Goal: Task Accomplishment & Management: Manage account settings

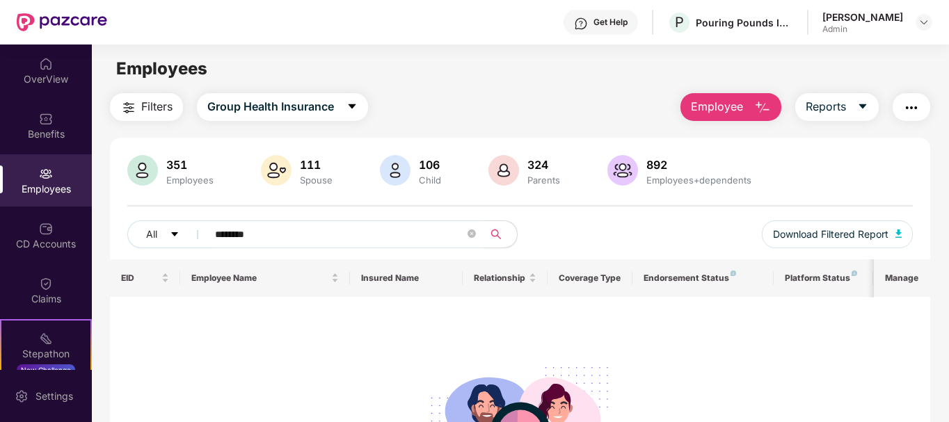
click at [37, 186] on div "Employees" at bounding box center [46, 189] width 92 height 14
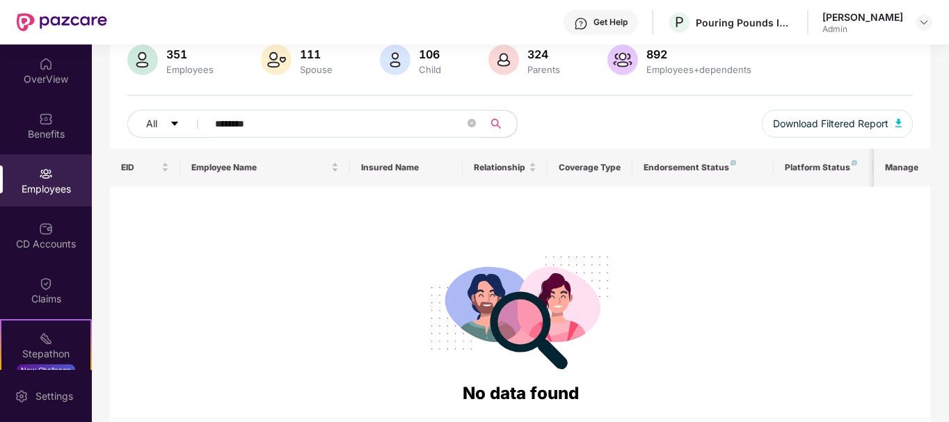
scroll to position [112, 0]
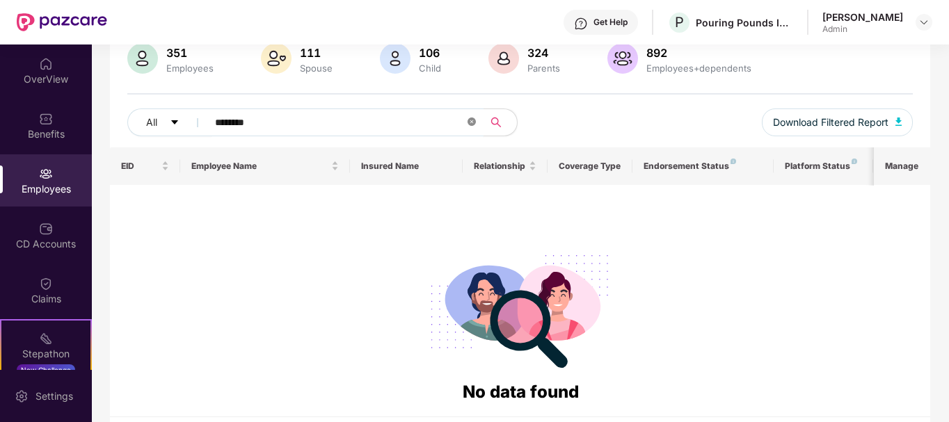
click at [470, 122] on icon "close-circle" at bounding box center [471, 122] width 8 height 8
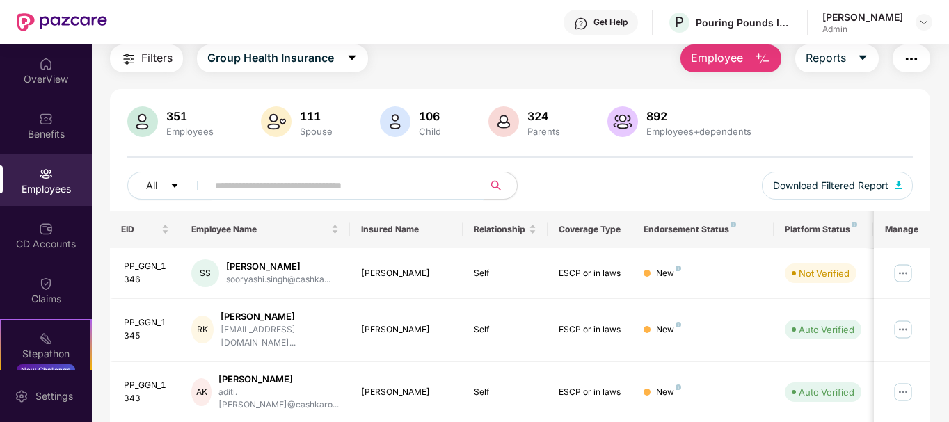
scroll to position [0, 0]
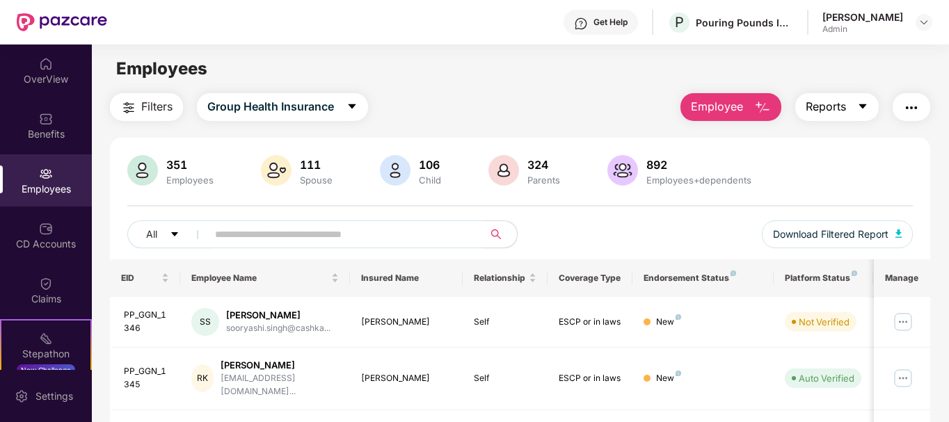
click at [825, 109] on span "Reports" at bounding box center [825, 106] width 40 height 17
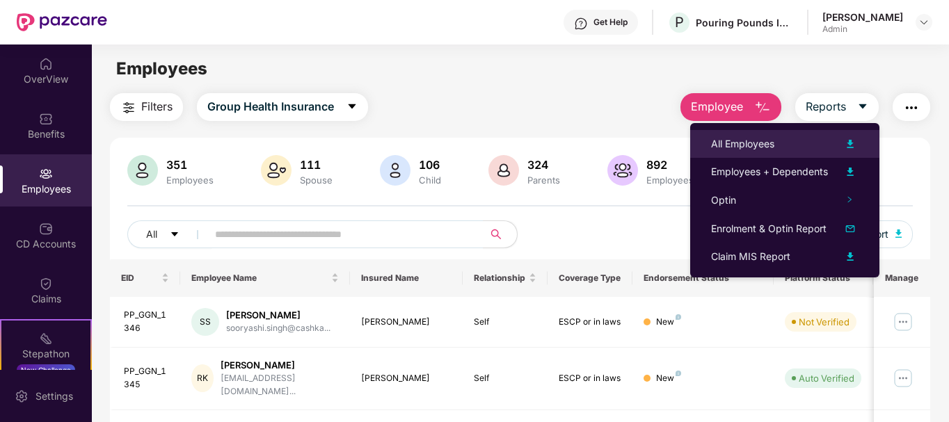
click at [745, 145] on div "All Employees" at bounding box center [742, 143] width 63 height 15
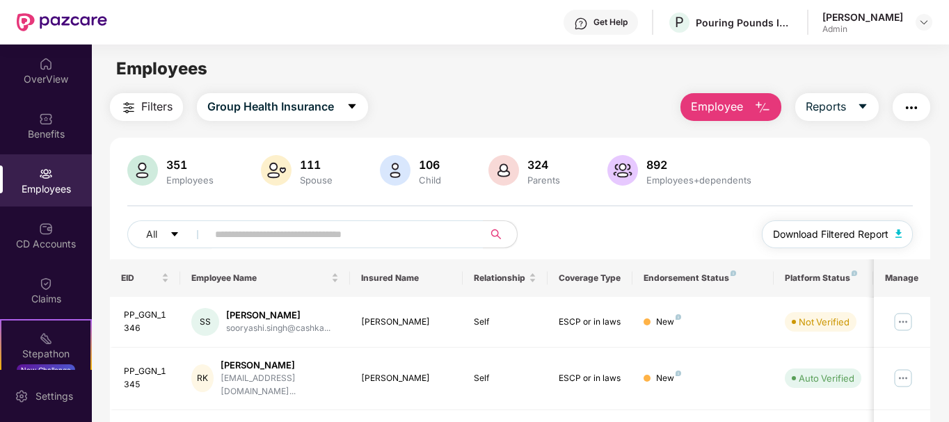
click at [860, 234] on span "Download Filtered Report" at bounding box center [830, 234] width 115 height 15
click at [251, 243] on input "text" at bounding box center [340, 234] width 250 height 21
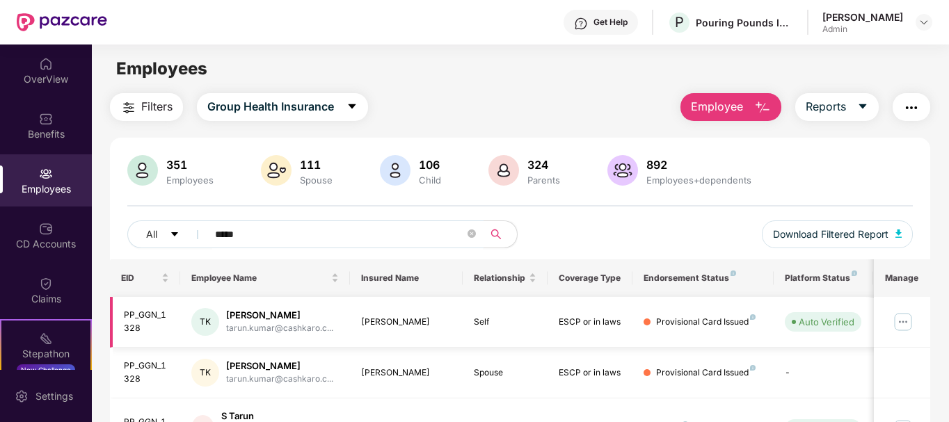
scroll to position [77, 0]
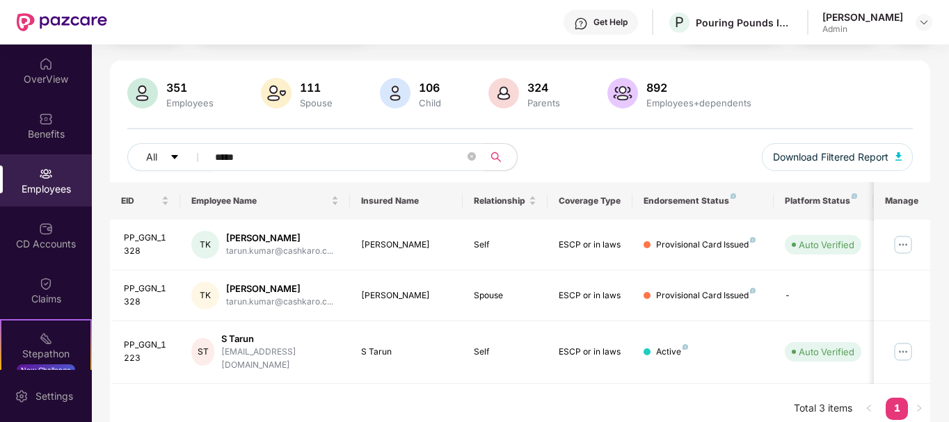
click at [271, 162] on input "*****" at bounding box center [340, 157] width 250 height 21
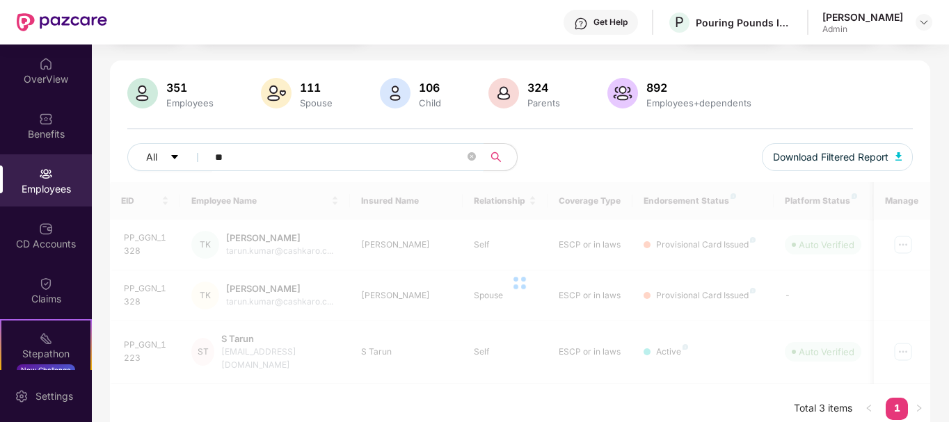
type input "*"
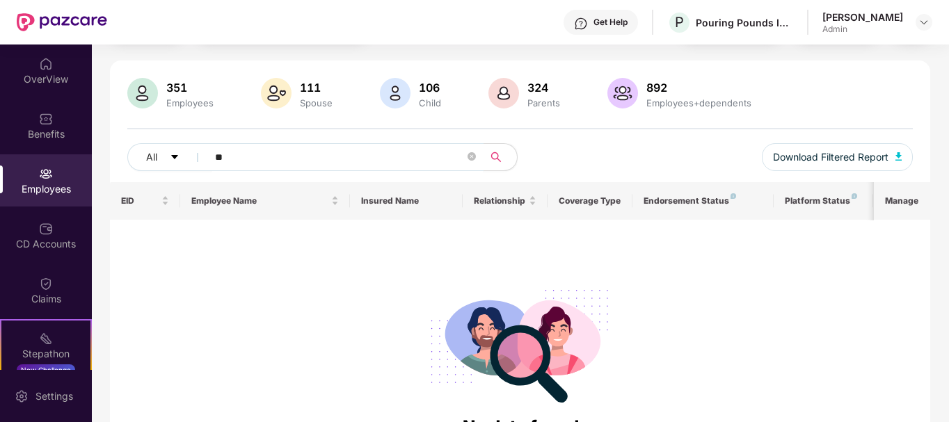
type input "*"
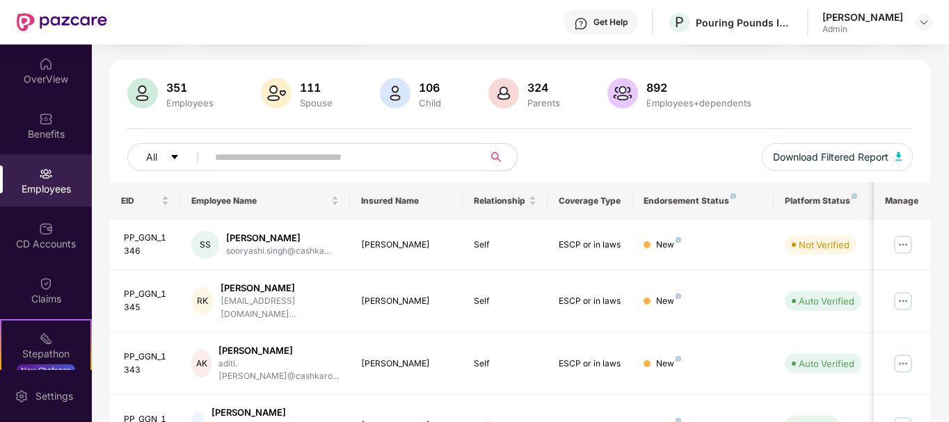
click at [48, 190] on div "Employees" at bounding box center [46, 189] width 92 height 14
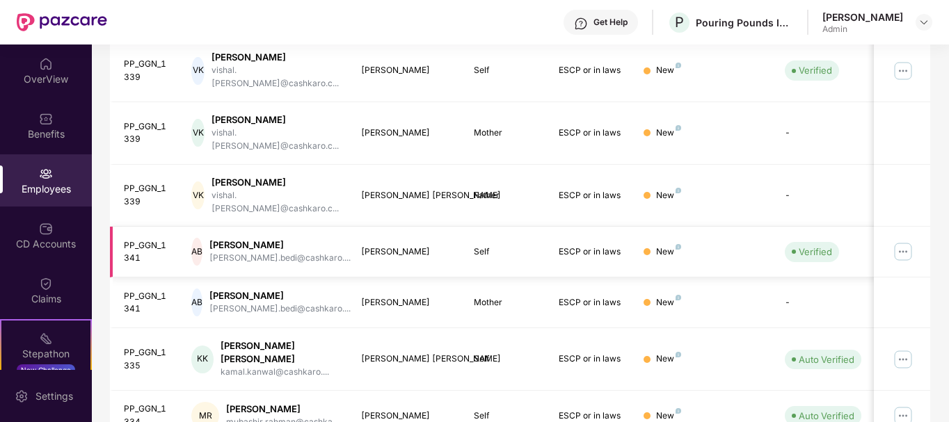
scroll to position [0, 0]
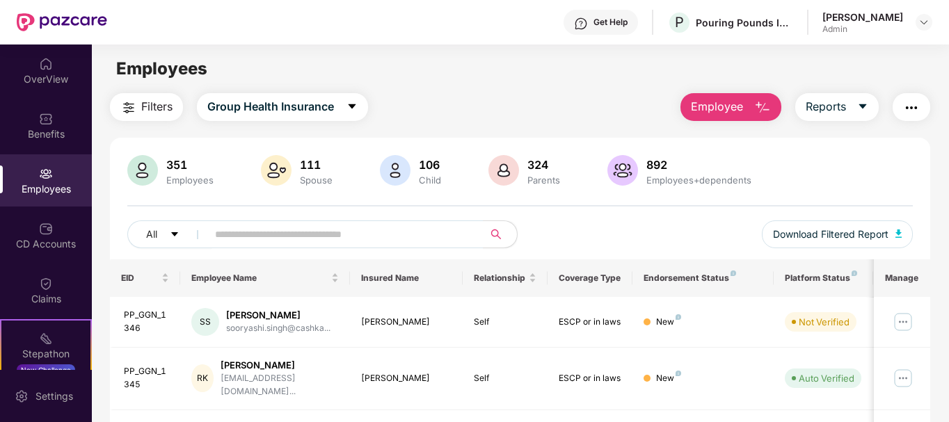
click at [58, 169] on div "Employees" at bounding box center [46, 180] width 92 height 52
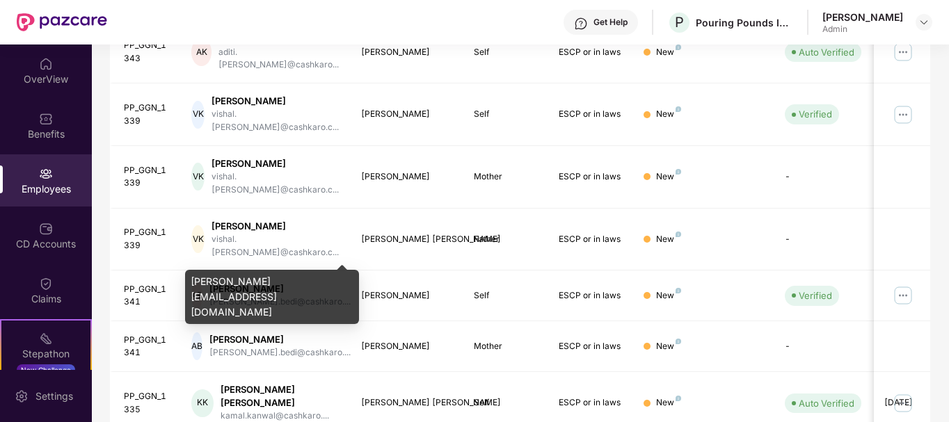
scroll to position [433, 0]
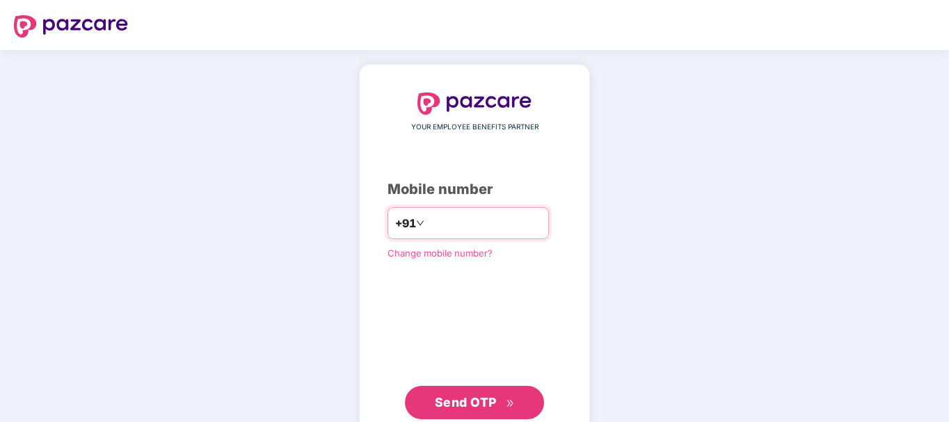
type input "**********"
click at [541, 224] on input "**********" at bounding box center [484, 223] width 114 height 22
